Goal: Find specific page/section: Find specific page/section

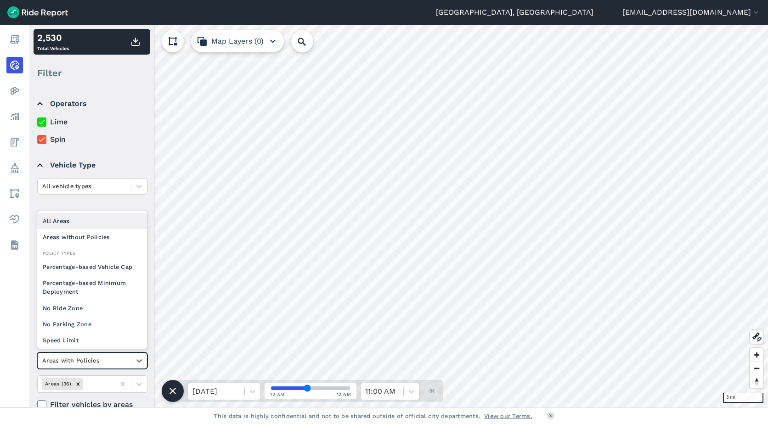
click at [93, 362] on div at bounding box center [84, 361] width 84 height 11
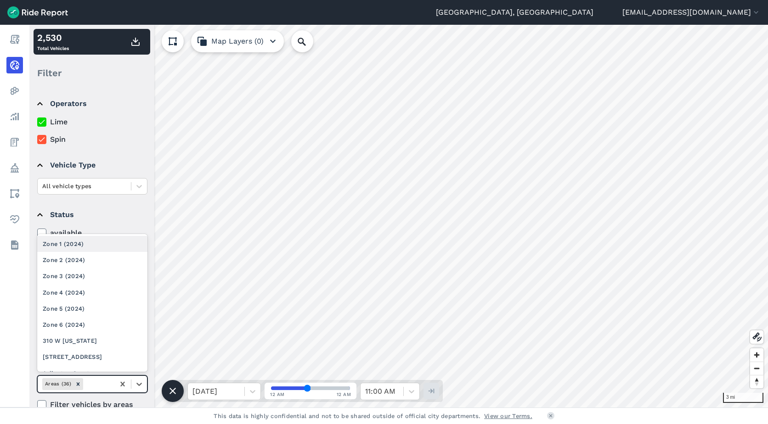
click at [106, 382] on div at bounding box center [97, 384] width 25 height 11
click at [91, 310] on div "Zone 5 (2024)" at bounding box center [92, 309] width 110 height 16
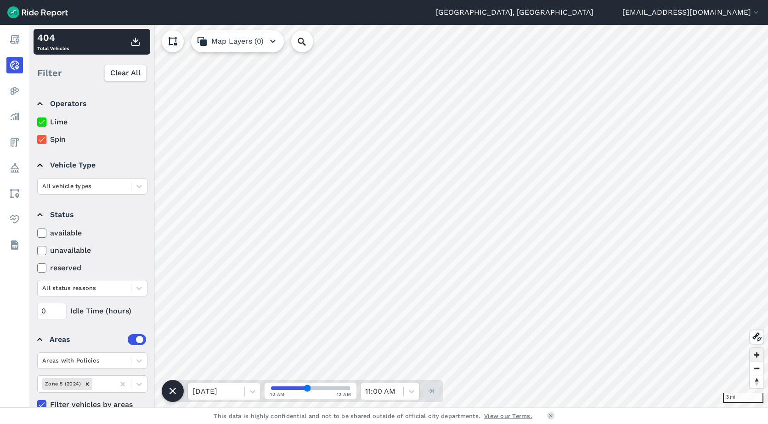
click at [759, 358] on span "Zoom in" at bounding box center [756, 355] width 13 height 13
click at [759, 356] on span "Zoom in" at bounding box center [756, 355] width 13 height 13
click at [754, 357] on span "Zoom in" at bounding box center [756, 355] width 13 height 13
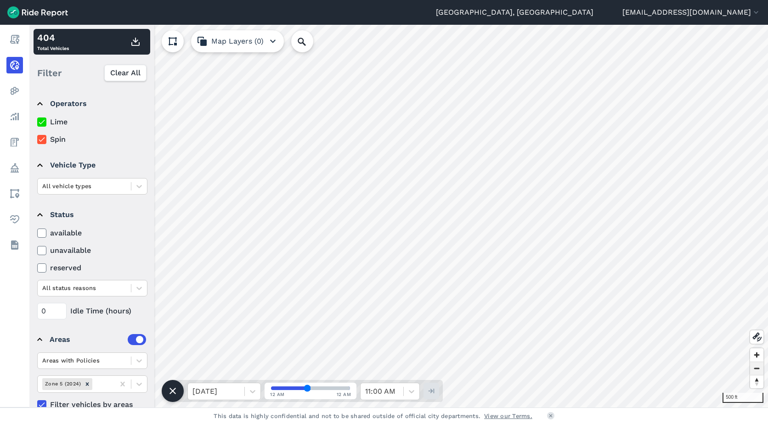
click at [759, 374] on span "Zoom out" at bounding box center [756, 368] width 13 height 13
click at [759, 360] on span "Zoom in" at bounding box center [756, 355] width 13 height 13
click at [757, 368] on span "Zoom out" at bounding box center [756, 368] width 13 height 13
